Goal: Information Seeking & Learning: Learn about a topic

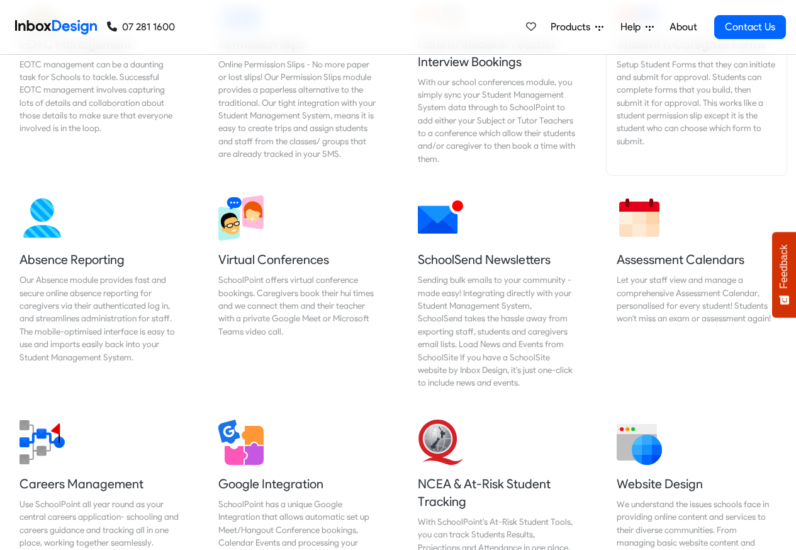
scroll to position [536, 0]
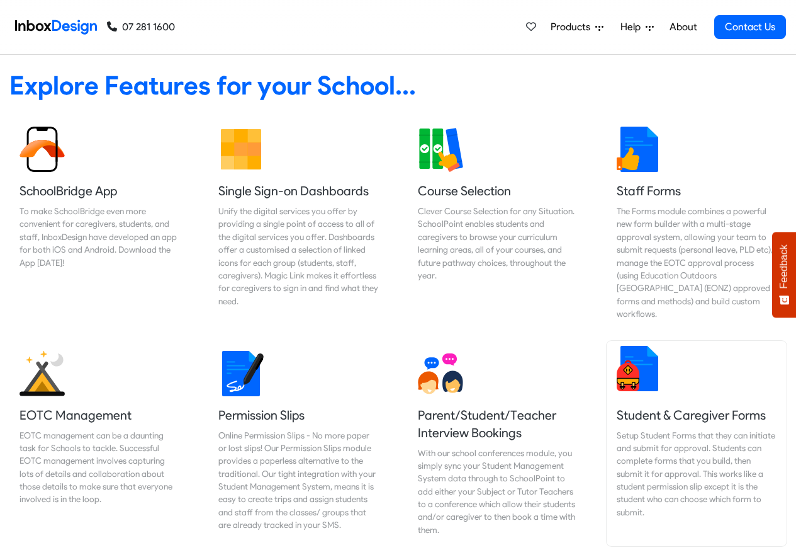
checkbox input "true"
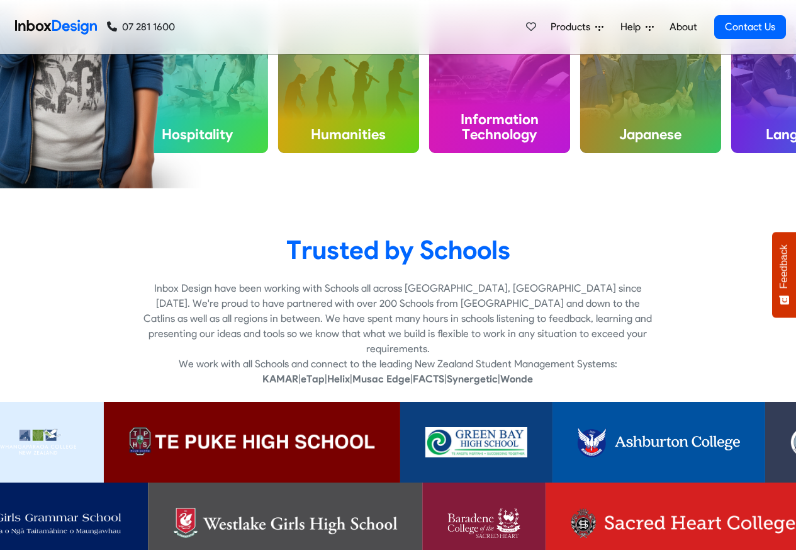
checkbox input "true"
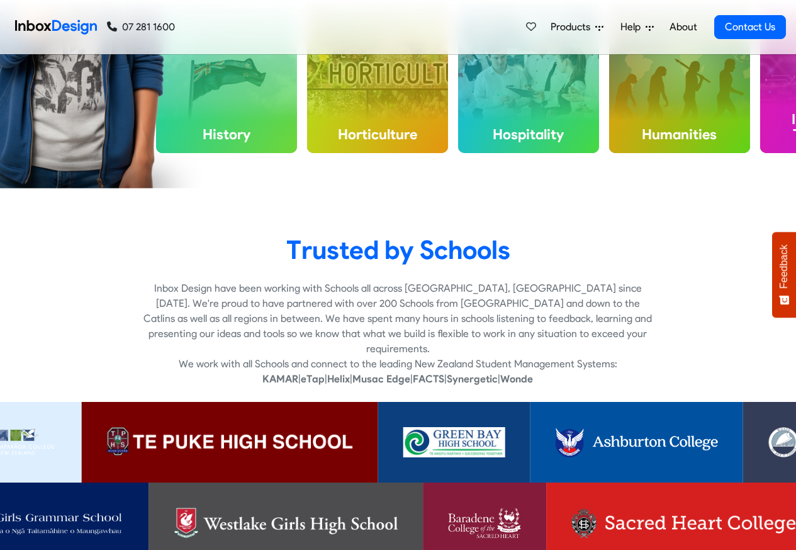
checkbox input "true"
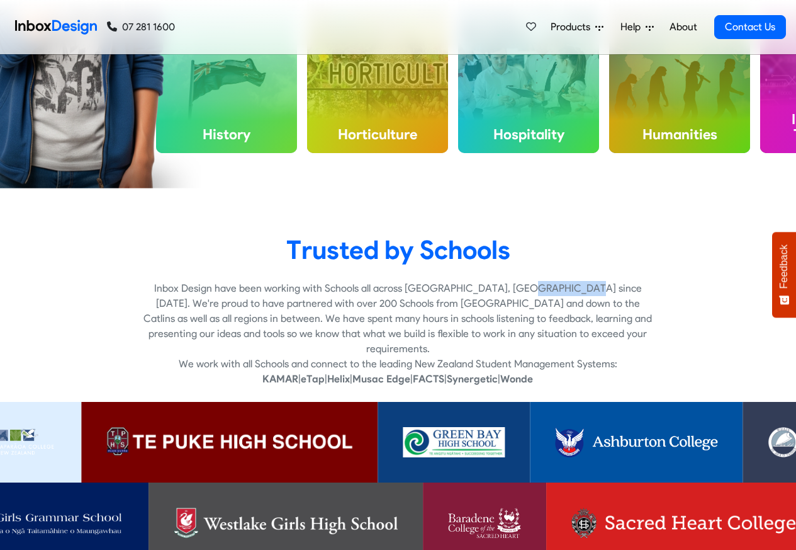
scroll to position [20, 0]
click at [790, 529] on body "Wishlist All Features 07 281 1600 07 281 1600 Products Mobile APP Pricing Free …" at bounding box center [398, 529] width 796 height 8094
click at [683, 27] on link "About" at bounding box center [683, 26] width 35 height 25
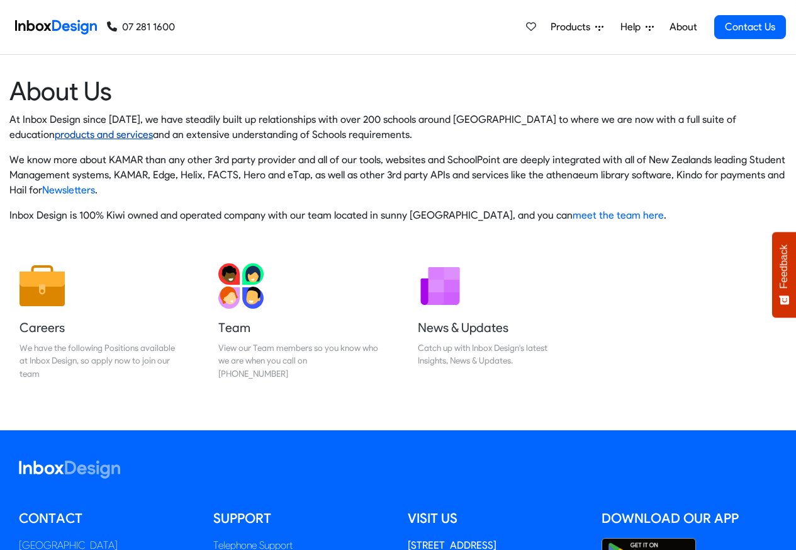
click at [153, 128] on link "products and services" at bounding box center [104, 134] width 98 height 12
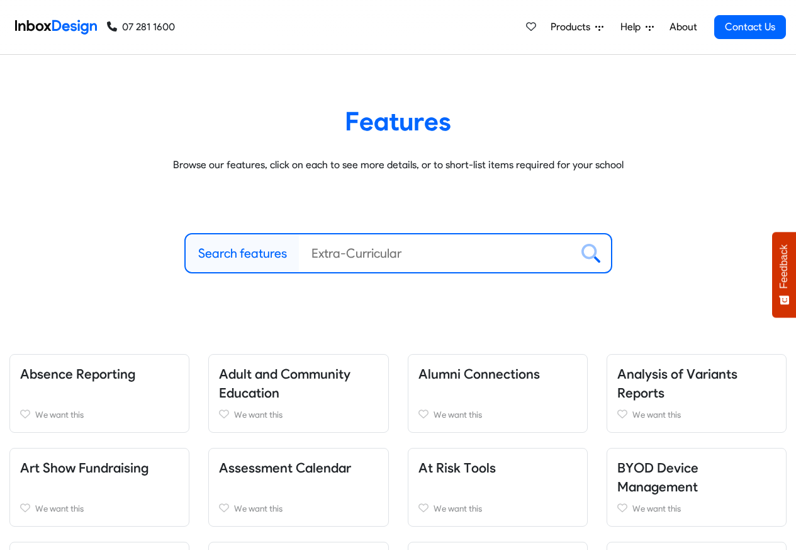
click at [569, 27] on span "Products" at bounding box center [573, 27] width 45 height 15
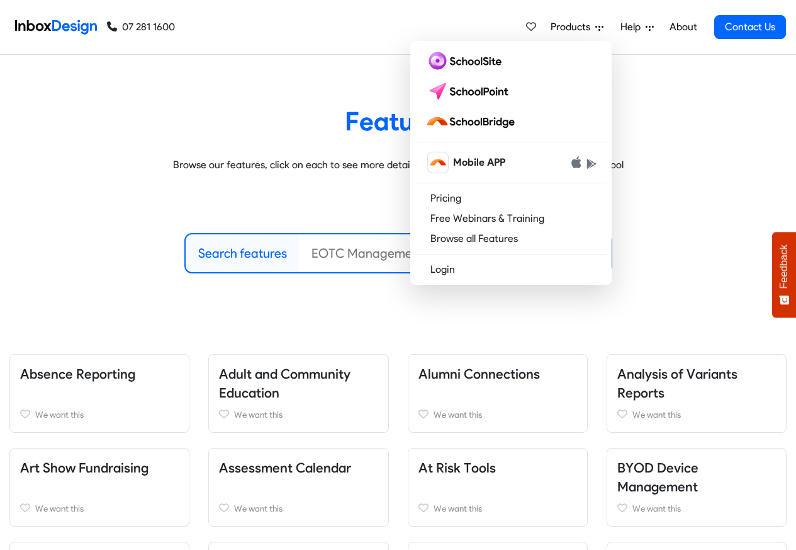
click at [246, 252] on label "Search features" at bounding box center [242, 253] width 89 height 19
click at [299, 252] on input "Search features" at bounding box center [435, 253] width 273 height 38
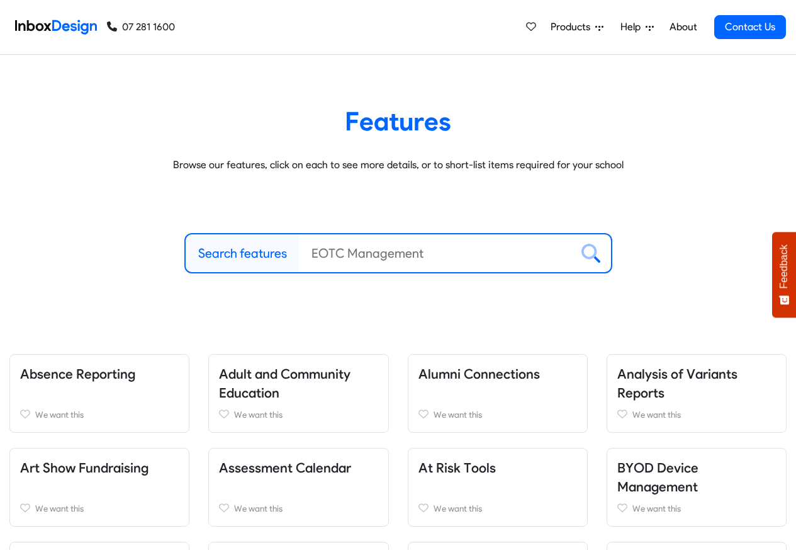
paste input "bespoke"
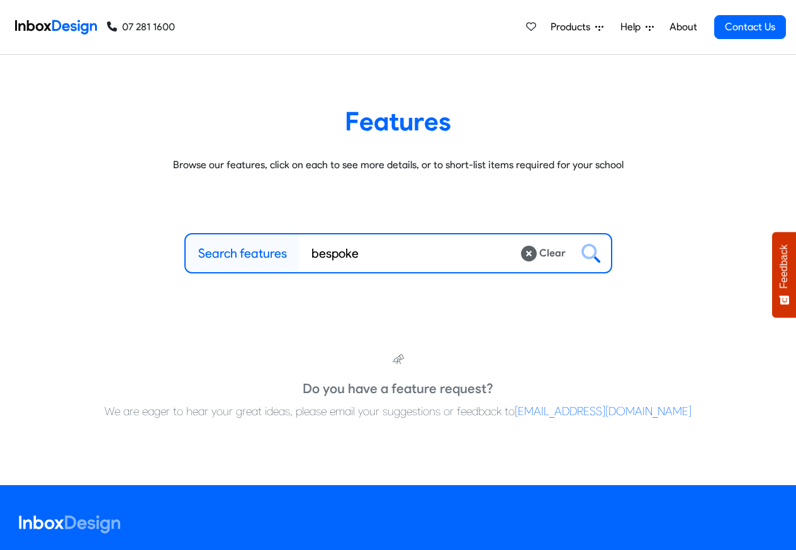
type input "bespoke"
